Goal: Information Seeking & Learning: Learn about a topic

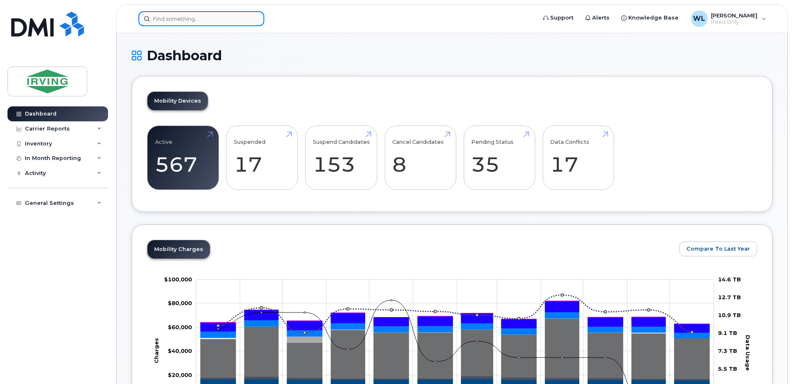
click at [182, 17] on input at bounding box center [201, 18] width 126 height 15
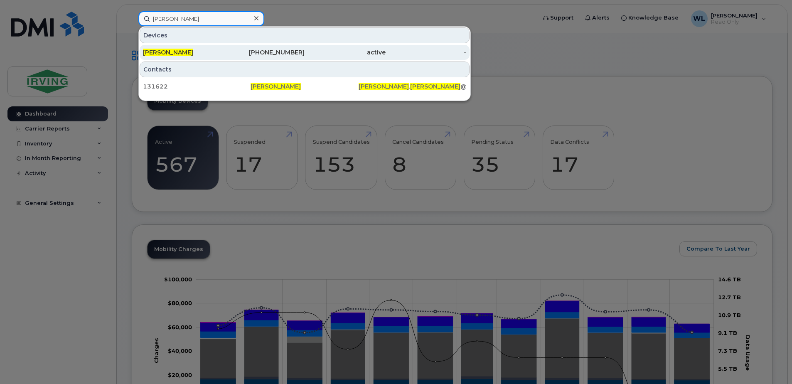
type input "laura wills"
click at [188, 54] on div "[PERSON_NAME]" at bounding box center [183, 52] width 81 height 8
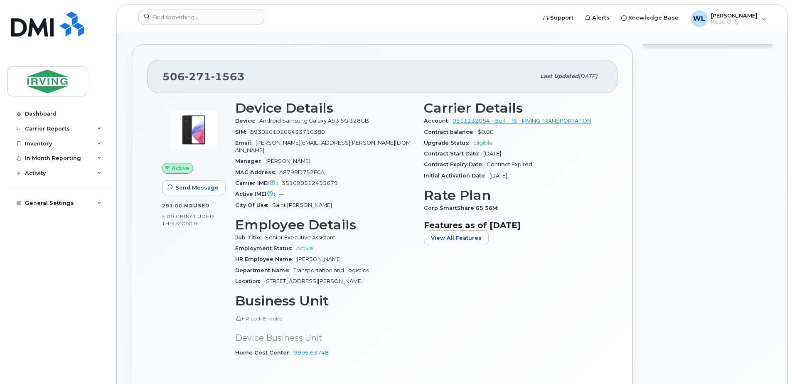
scroll to position [125, 0]
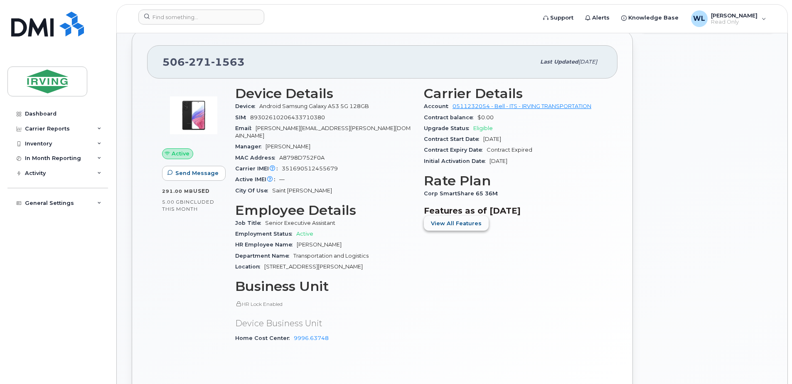
click at [467, 225] on span "View All Features" at bounding box center [456, 223] width 51 height 8
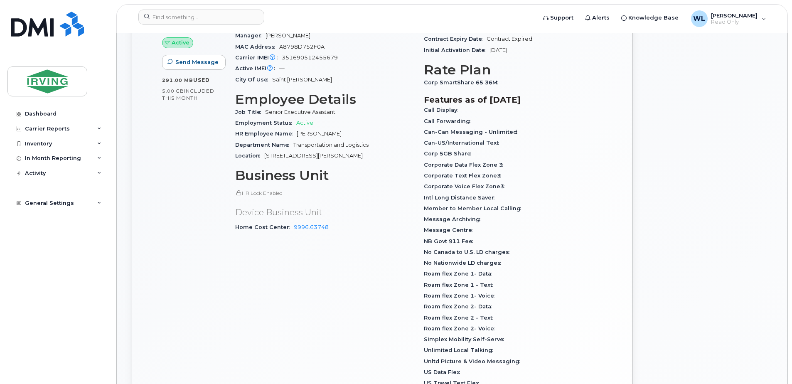
scroll to position [291, 0]
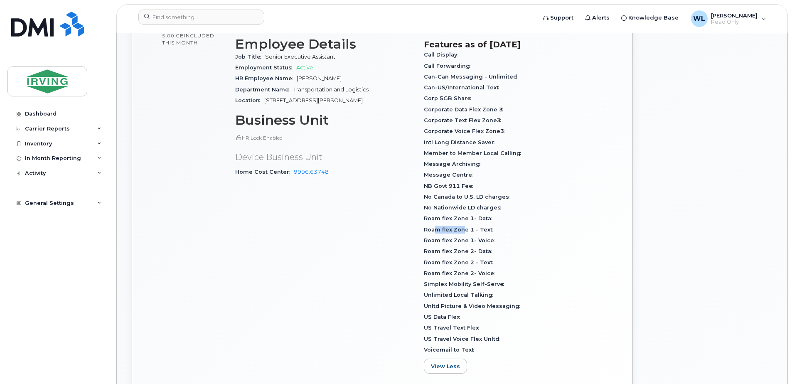
drag, startPoint x: 435, startPoint y: 228, endPoint x: 464, endPoint y: 226, distance: 29.6
click at [464, 226] on div "Roam flex Zone 1 - Text" at bounding box center [513, 229] width 179 height 11
drag, startPoint x: 483, startPoint y: 269, endPoint x: 463, endPoint y: 227, distance: 46.3
click at [463, 227] on div "Call Display Call Forwarding Can-Can Messaging - Unlimited Can-US/International…" at bounding box center [513, 202] width 179 height 306
drag, startPoint x: 463, startPoint y: 227, endPoint x: 466, endPoint y: 217, distance: 10.7
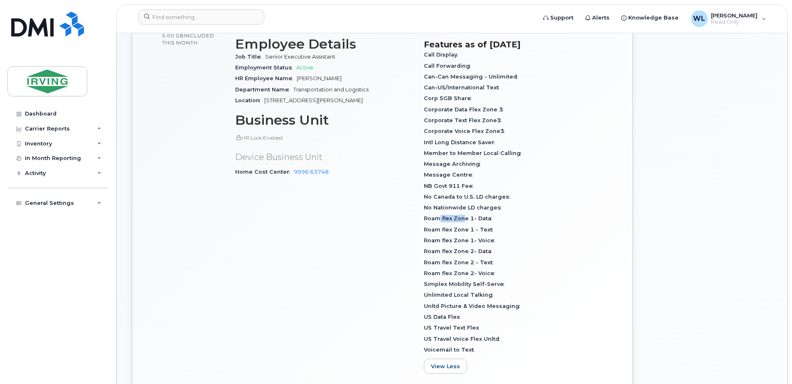
click at [465, 217] on span "Roam flex Zone 1- Data" at bounding box center [460, 218] width 72 height 6
